Goal: Find specific page/section: Find specific page/section

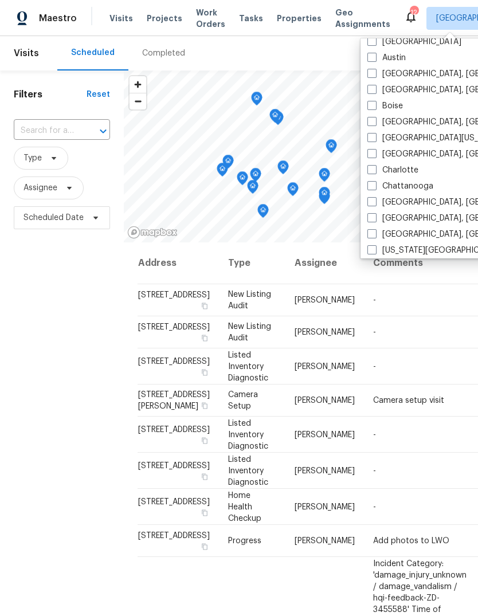
scroll to position [59, 0]
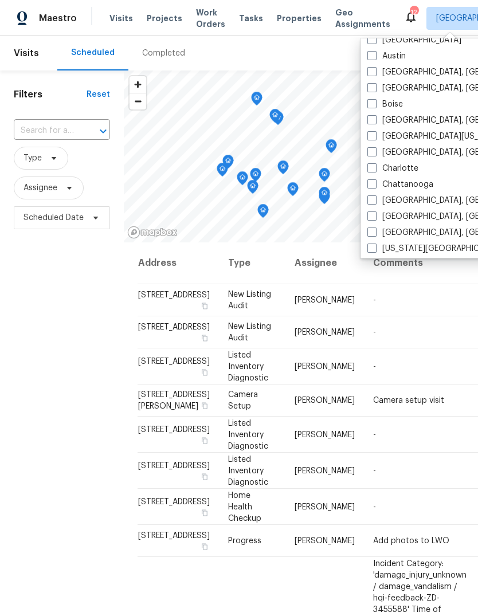
click at [374, 227] on span at bounding box center [371, 231] width 9 height 9
click at [374, 227] on input "[GEOGRAPHIC_DATA], [GEOGRAPHIC_DATA]" at bounding box center [370, 230] width 7 height 7
checkbox input "true"
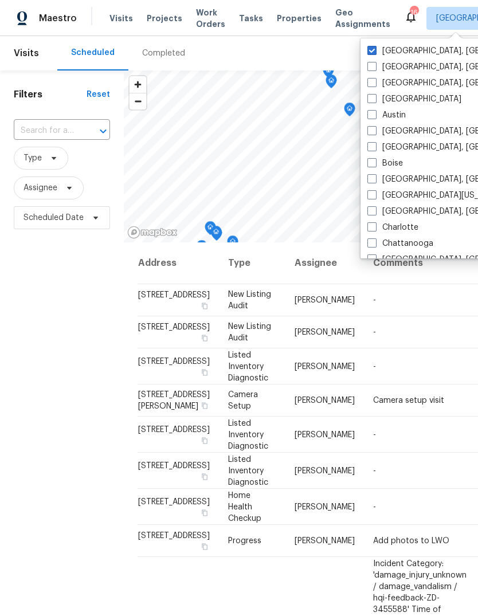
click at [371, 52] on span at bounding box center [371, 50] width 9 height 9
click at [371, 52] on input "[GEOGRAPHIC_DATA], [GEOGRAPHIC_DATA]" at bounding box center [370, 48] width 7 height 7
checkbox input "false"
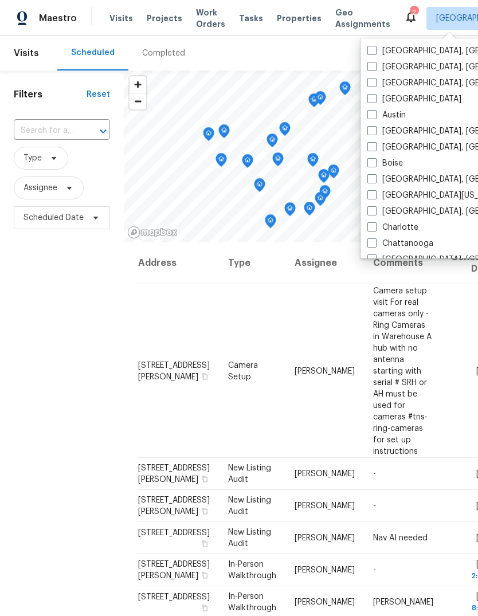
click at [72, 313] on div "Filters Reset ​ Type Assignee Scheduled Date" at bounding box center [62, 402] width 124 height 664
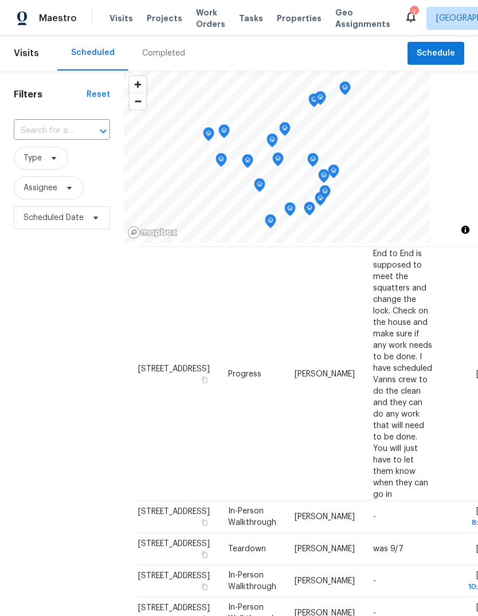
scroll to position [385, 0]
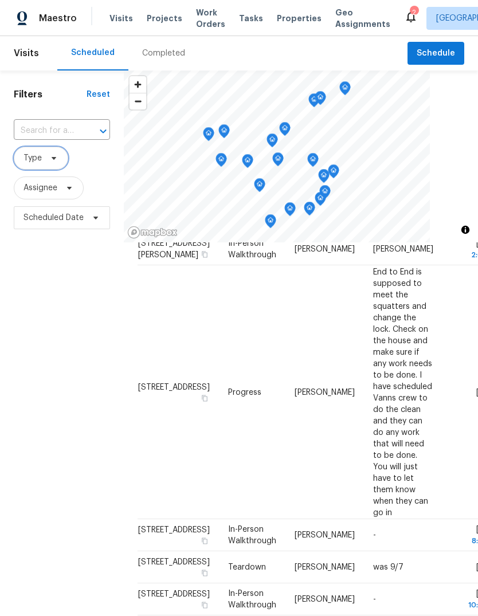
click at [42, 152] on span "Type" at bounding box center [41, 158] width 54 height 23
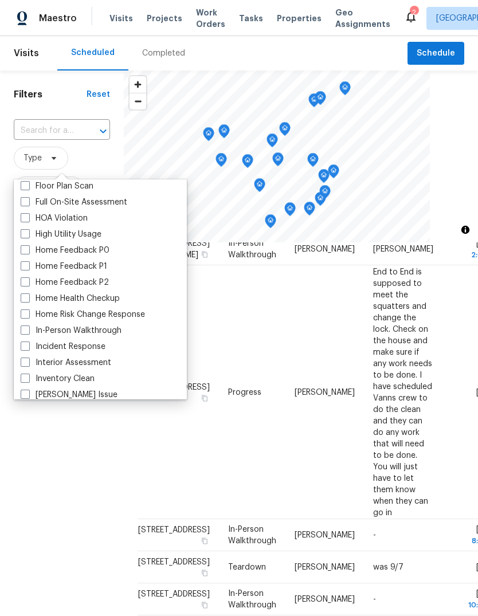
scroll to position [329, 0]
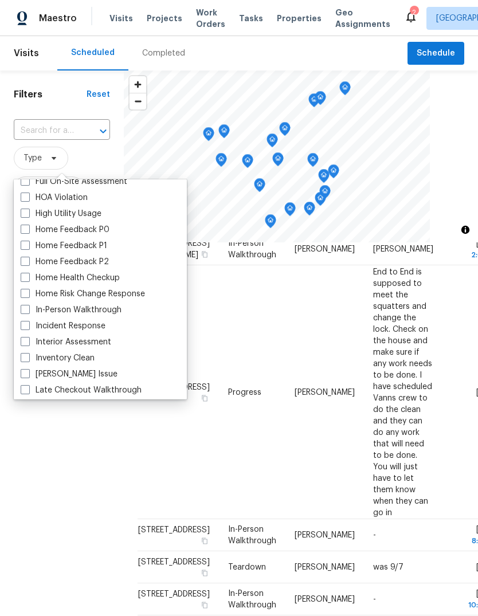
click at [24, 311] on span at bounding box center [25, 309] width 9 height 9
click at [24, 311] on input "In-Person Walkthrough" at bounding box center [24, 307] width 7 height 7
checkbox input "true"
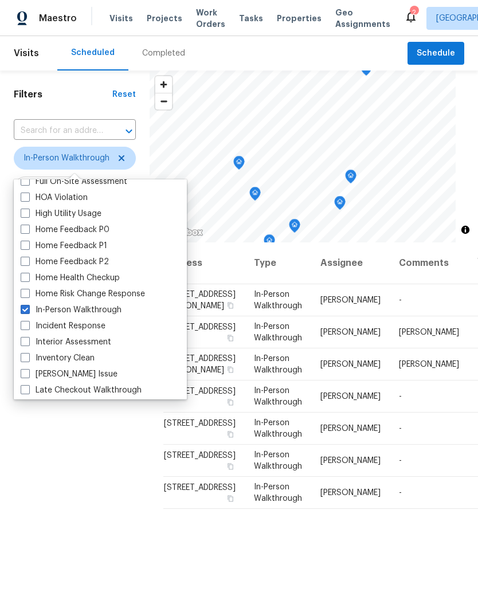
click at [66, 497] on div "Filters Reset ​ In-Person Walkthrough Assignee Scheduled Date" at bounding box center [75, 402] width 150 height 664
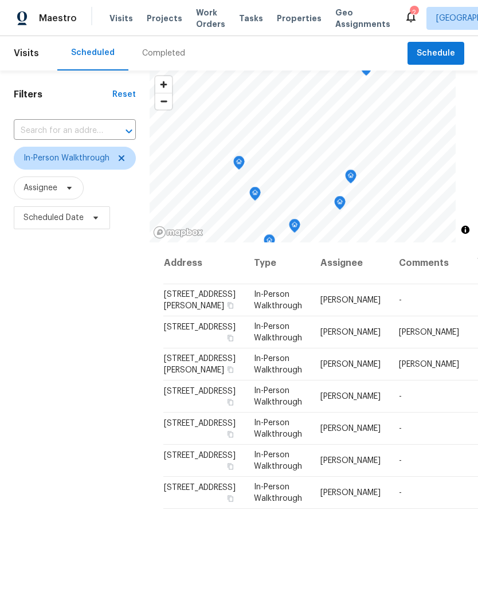
click at [285, 20] on span "Properties" at bounding box center [299, 18] width 45 height 11
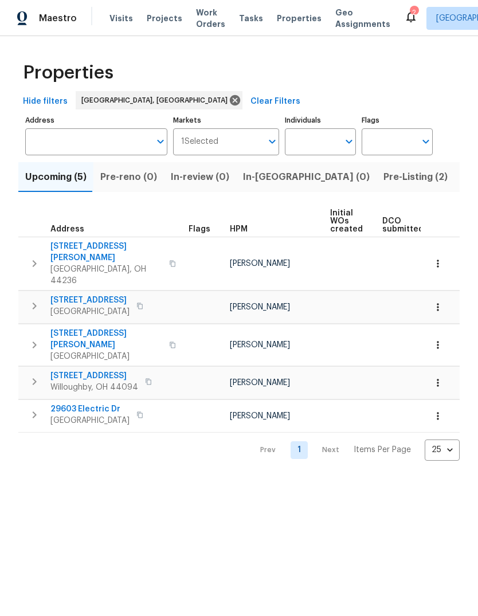
click at [461, 175] on span "Listed (22)" at bounding box center [485, 177] width 49 height 16
